Goal: Navigation & Orientation: Find specific page/section

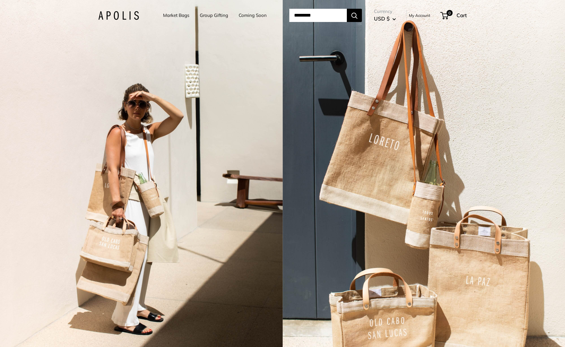
click at [174, 16] on link "Market Bags" at bounding box center [176, 15] width 26 height 8
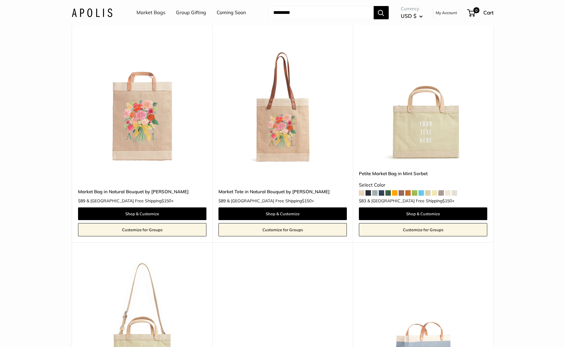
scroll to position [2060, 0]
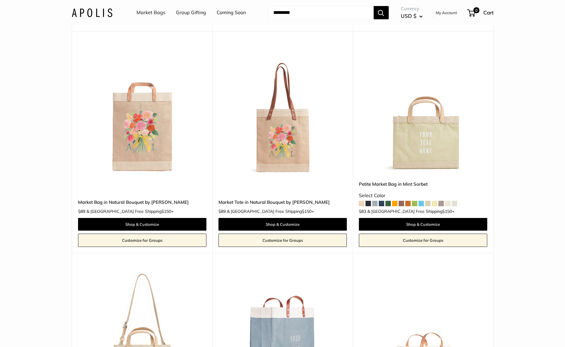
click at [150, 11] on link "Market Bags" at bounding box center [151, 12] width 29 height 9
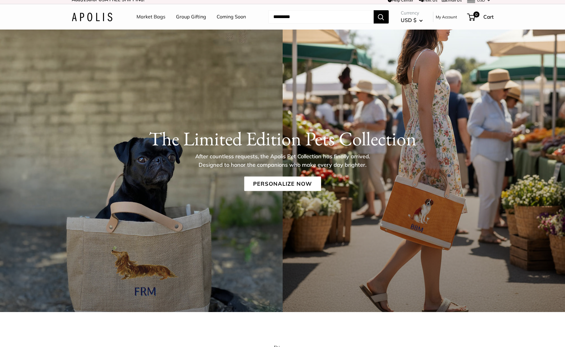
scroll to position [4, 0]
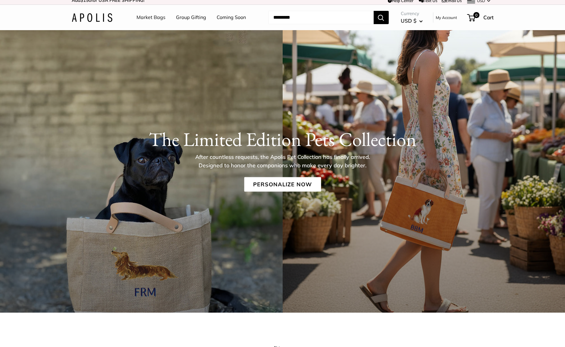
click at [187, 18] on link "Group Gifting" at bounding box center [191, 17] width 30 height 9
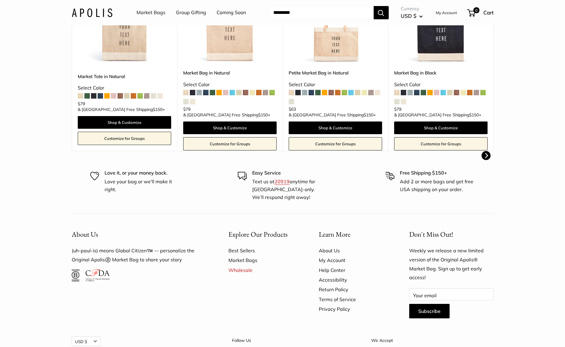
scroll to position [198, 0]
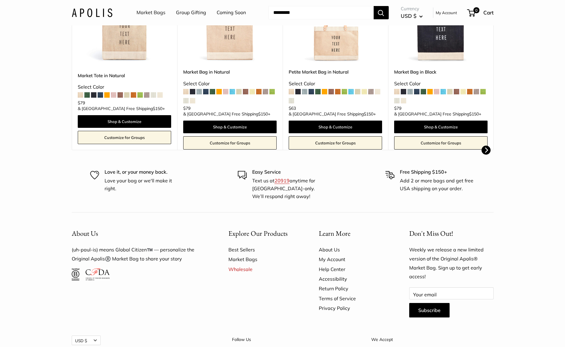
click at [244, 250] on link "Best Sellers" at bounding box center [263, 250] width 69 height 10
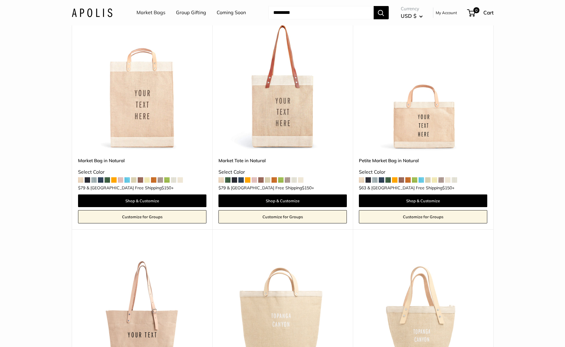
scroll to position [87, 0]
